Goal: Information Seeking & Learning: Find specific fact

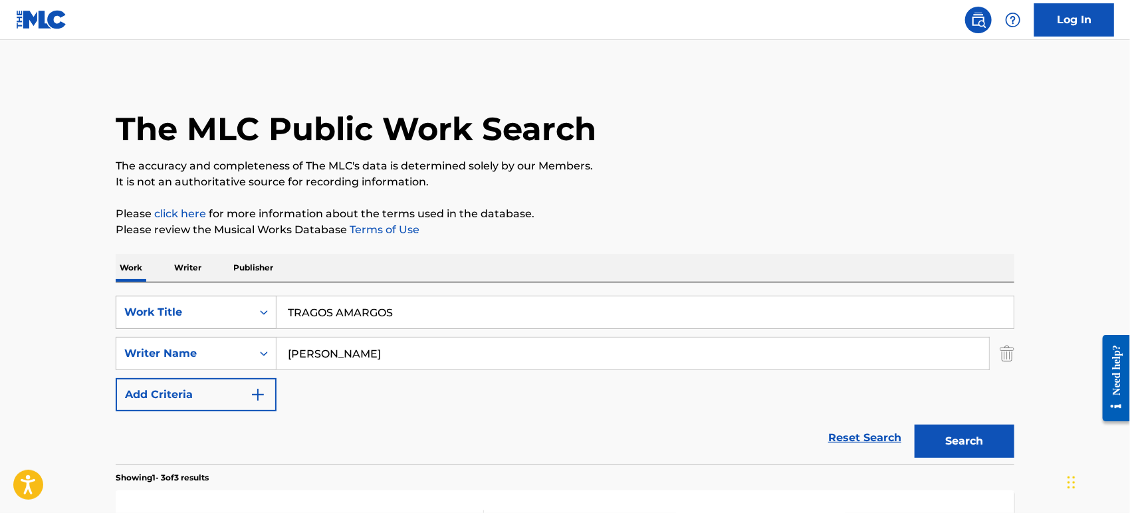
drag, startPoint x: 403, startPoint y: 308, endPoint x: 205, endPoint y: 318, distance: 198.9
click at [163, 308] on div "SearchWithCriteriabb85b97b-ae5b-4d80-9c65-93ae406c363a Work Title TRAGOS AMARGOS" at bounding box center [565, 312] width 898 height 33
paste input "SURRENDER [PERSON_NAME]"
type input "SURRENDER [PERSON_NAME]"
drag, startPoint x: 284, startPoint y: 361, endPoint x: 268, endPoint y: 348, distance: 21.7
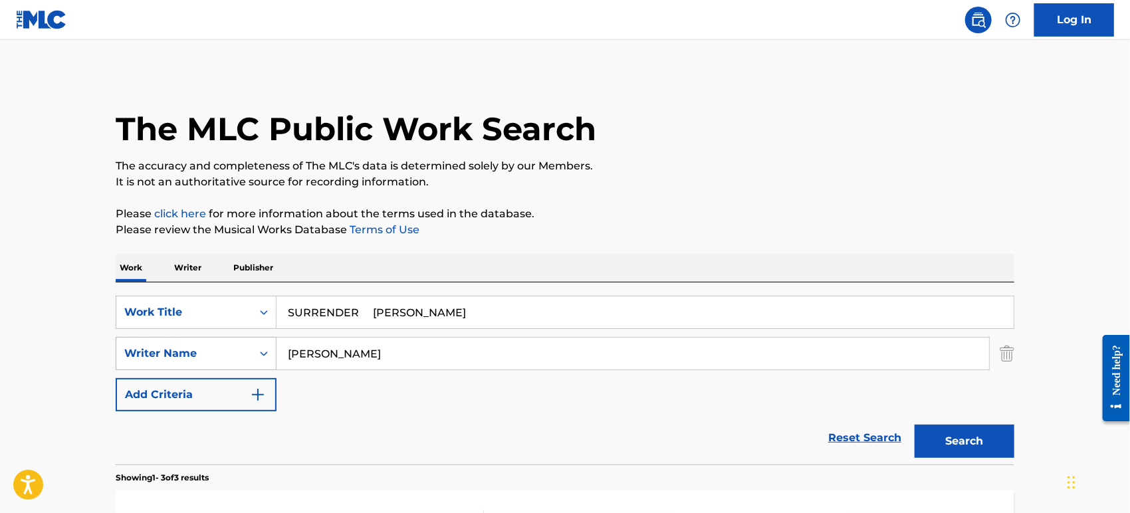
click at [217, 355] on div "SearchWithCriteria38835522-9de9-427c-8a46-49d5031774db Writer Name [PERSON_NAME]" at bounding box center [565, 353] width 898 height 33
paste input "URRENDER [PERSON_NAME]"
type input "SURRENDER [PERSON_NAME]"
drag, startPoint x: 361, startPoint y: 313, endPoint x: 573, endPoint y: 312, distance: 212.6
click at [573, 312] on input "SURRENDER [PERSON_NAME]" at bounding box center [644, 312] width 737 height 32
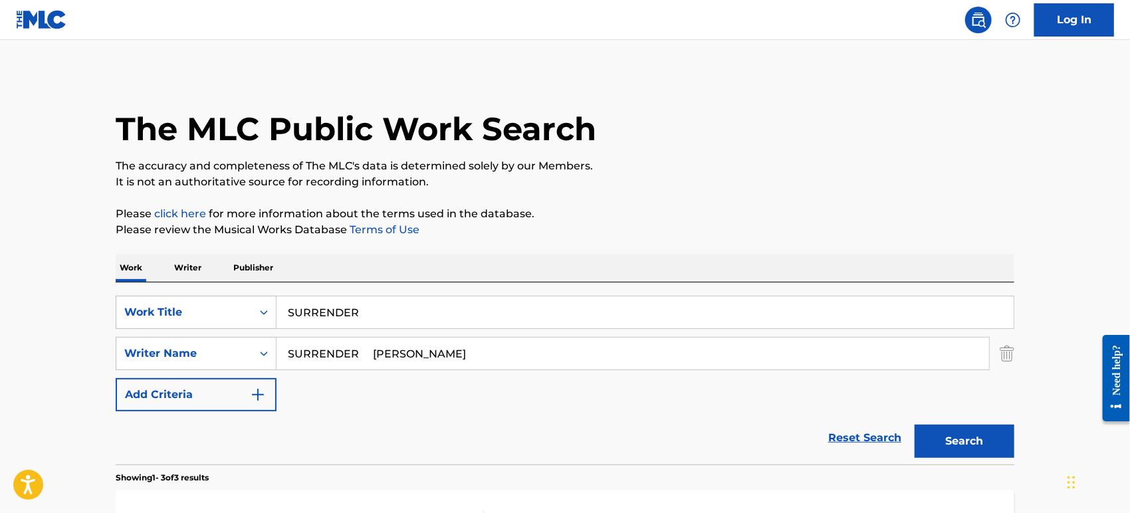
type input "SURRENDER"
drag, startPoint x: 380, startPoint y: 350, endPoint x: 90, endPoint y: 313, distance: 292.8
click at [90, 313] on main "The MLC Public Work Search The accuracy and completeness of The MLC's data is d…" at bounding box center [565, 454] width 1130 height 828
click at [914, 425] on button "Search" at bounding box center [964, 441] width 100 height 33
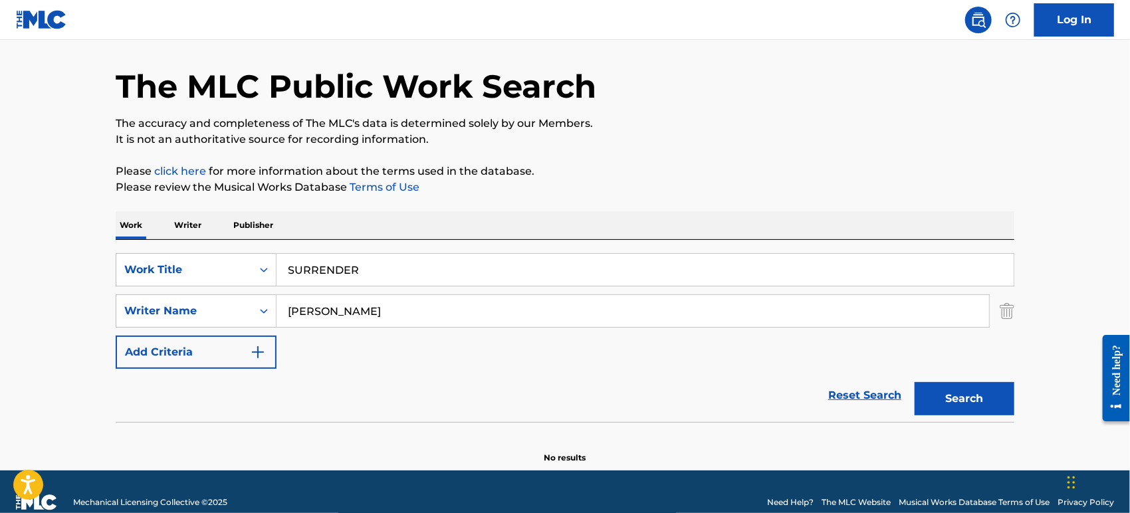
scroll to position [63, 0]
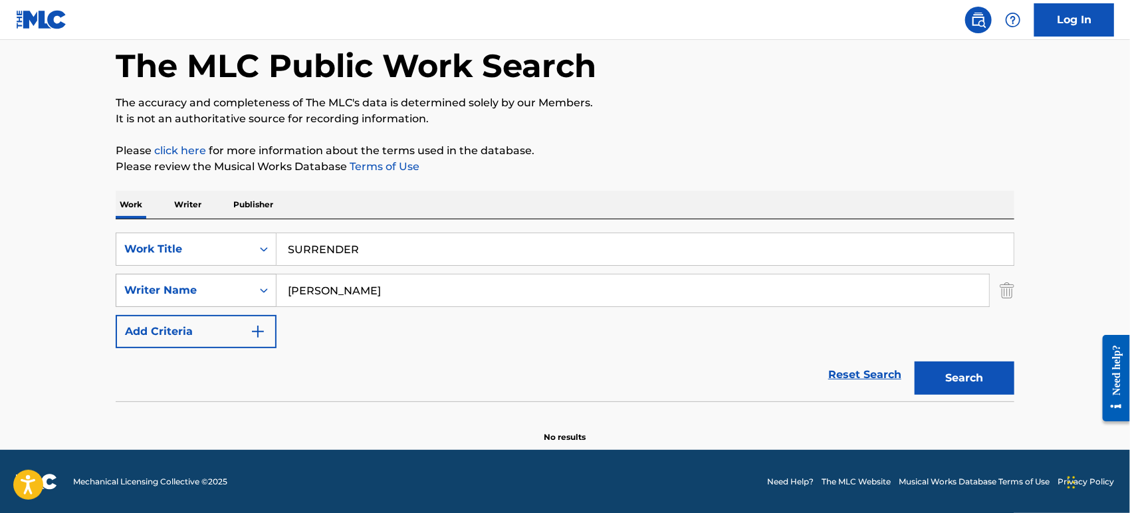
drag, startPoint x: 335, startPoint y: 292, endPoint x: 206, endPoint y: 296, distance: 129.0
click at [206, 296] on div "SearchWithCriteria38835522-9de9-427c-8a46-49d5031774db Writer Name [PERSON_NAME]" at bounding box center [565, 290] width 898 height 33
type input "GONG"
click at [914, 361] on button "Search" at bounding box center [964, 377] width 100 height 33
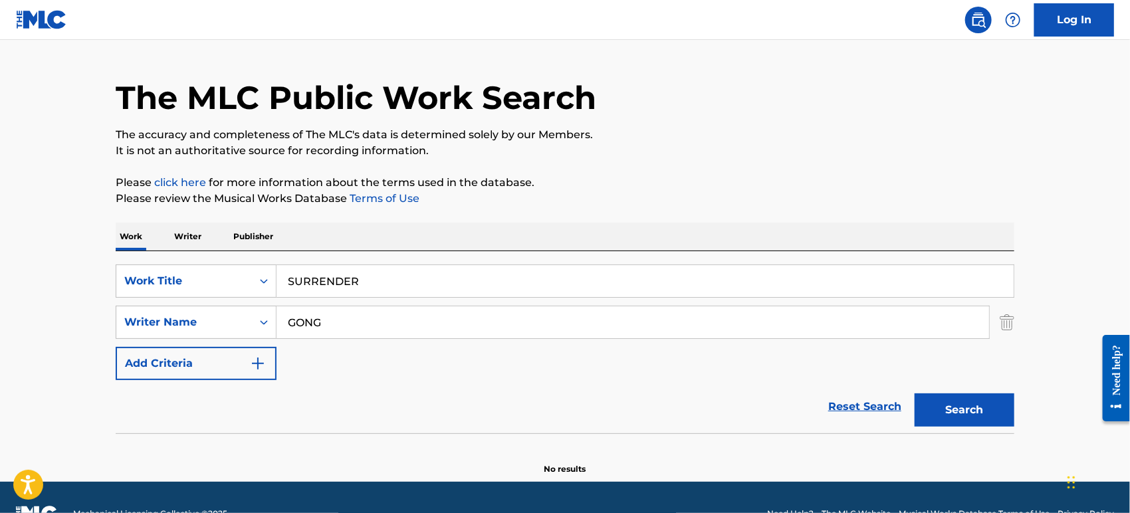
scroll to position [0, 0]
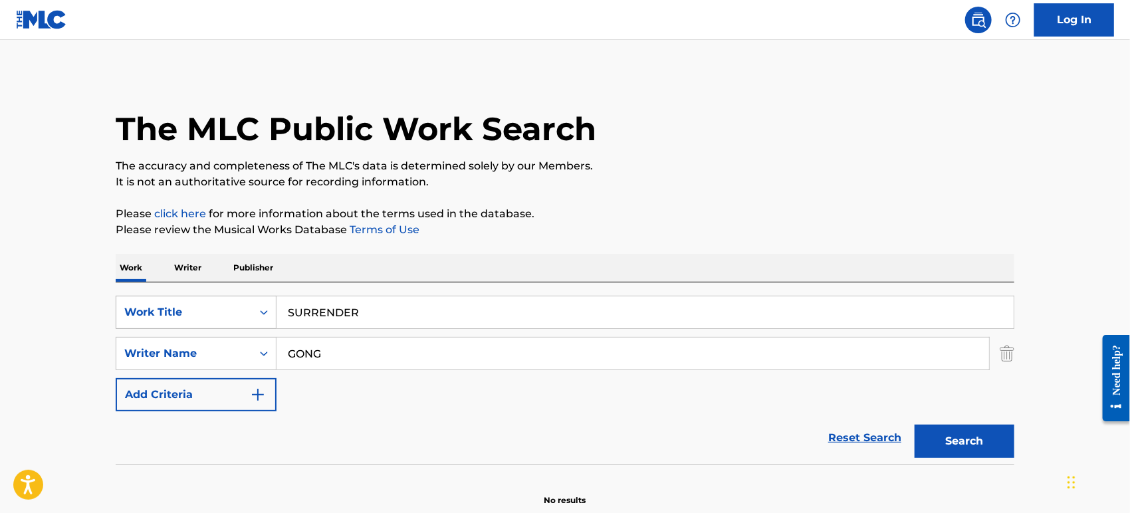
drag, startPoint x: 387, startPoint y: 316, endPoint x: 245, endPoint y: 321, distance: 142.3
click at [245, 321] on div "SearchWithCriteriabb85b97b-ae5b-4d80-9c65-93ae406c363a Work Title SURRENDER" at bounding box center [565, 312] width 898 height 33
paste input "HIT IZ REAL [PERSON_NAME]"
type input "SHIT IZ REAL [PERSON_NAME]"
drag, startPoint x: 340, startPoint y: 354, endPoint x: 234, endPoint y: 356, distance: 106.4
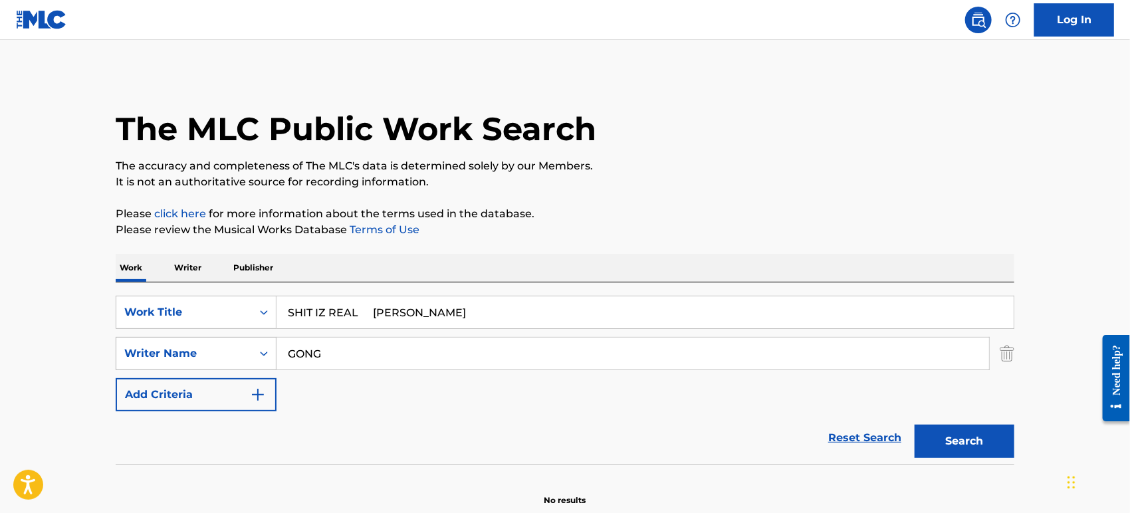
click at [234, 356] on div "SearchWithCriteria38835522-9de9-427c-8a46-49d5031774db Writer Name [PERSON_NAME]" at bounding box center [565, 353] width 898 height 33
paste input "SHIT IZ REAL [PERSON_NAME]"
type input "SHIT IZ REAL [PERSON_NAME]"
drag, startPoint x: 365, startPoint y: 314, endPoint x: 562, endPoint y: 324, distance: 196.3
click at [562, 324] on input "SHIT IZ REAL [PERSON_NAME]" at bounding box center [644, 312] width 737 height 32
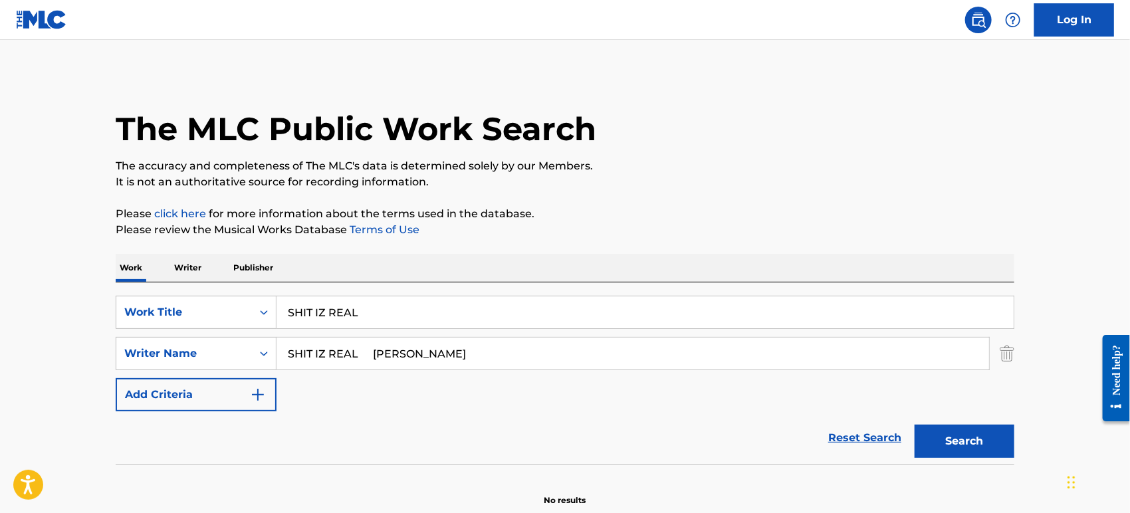
type input "SHIT IZ REAL"
drag, startPoint x: 423, startPoint y: 355, endPoint x: 221, endPoint y: 360, distance: 201.4
click at [221, 360] on div "SearchWithCriteria38835522-9de9-427c-8a46-49d5031774db Writer Name [PERSON_NAME…" at bounding box center [565, 353] width 898 height 33
type input "[PERSON_NAME]"
click at [914, 425] on button "Search" at bounding box center [964, 441] width 100 height 33
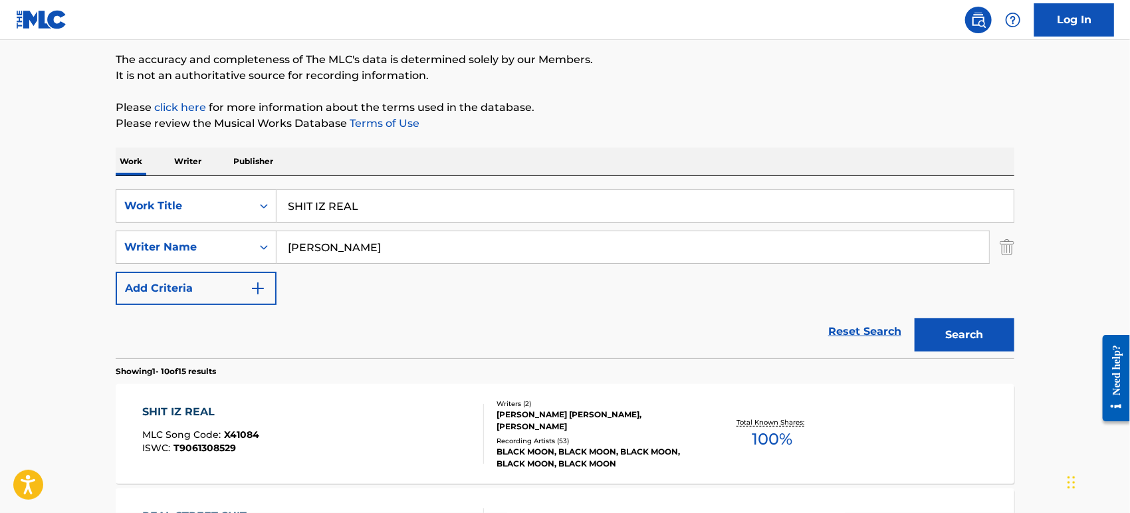
scroll to position [255, 0]
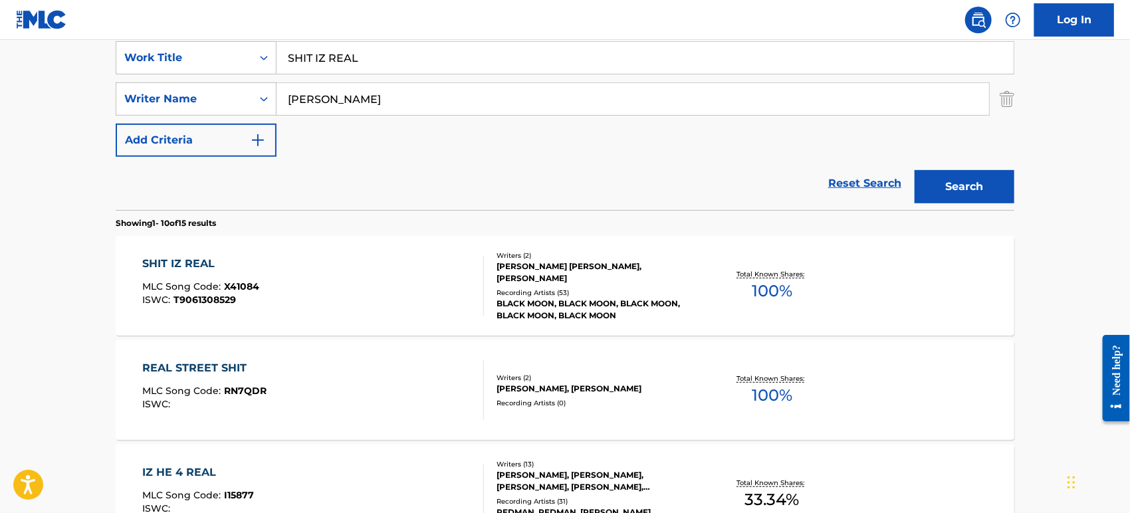
click at [369, 257] on div "SHIT IZ REAL MLC Song Code : X41084 ISWC : T9061308529" at bounding box center [314, 286] width 342 height 60
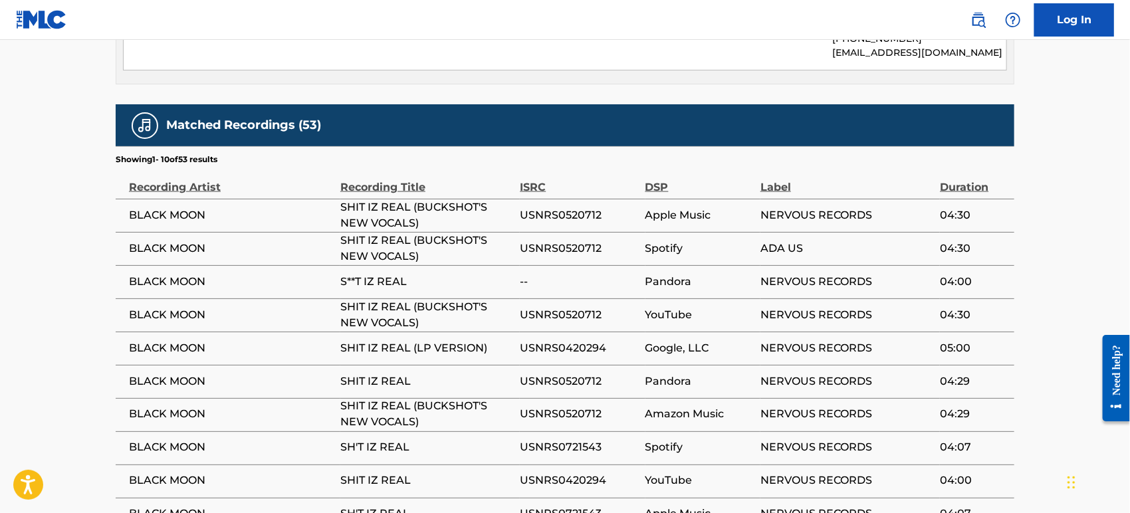
scroll to position [886, 0]
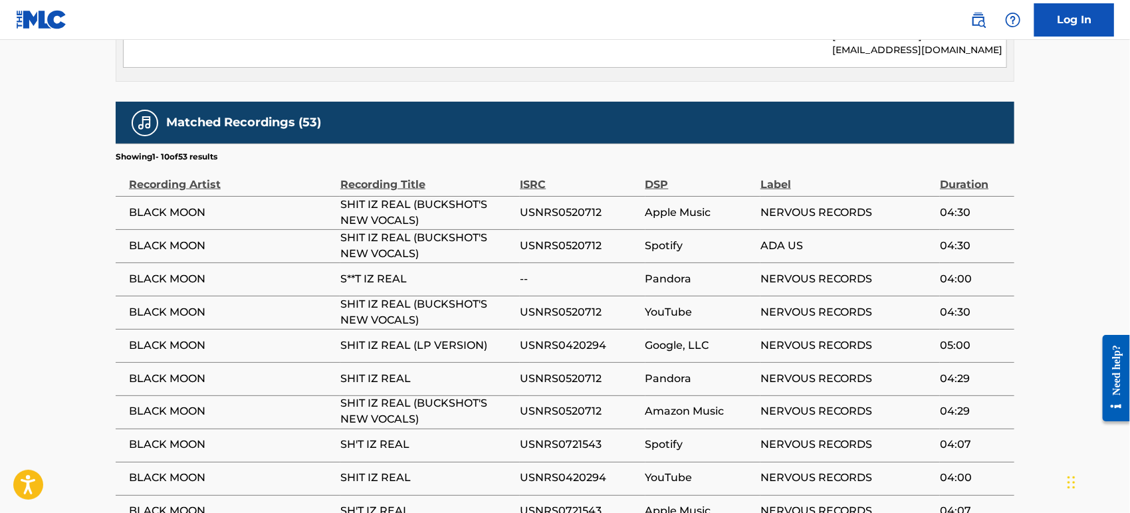
click at [620, 296] on td "USNRS0520712" at bounding box center [582, 312] width 125 height 33
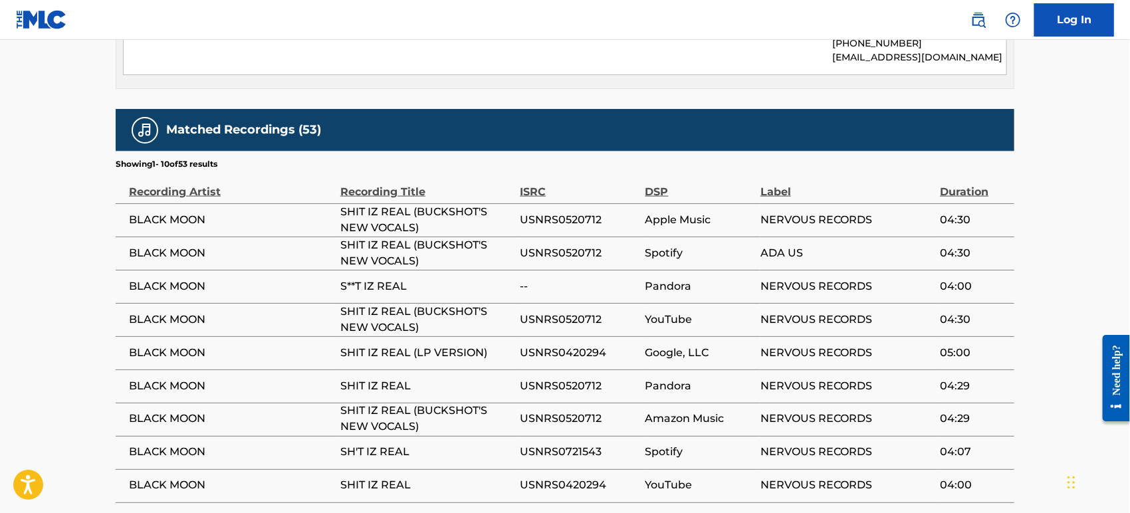
scroll to position [649, 0]
